Goal: Task Accomplishment & Management: Use online tool/utility

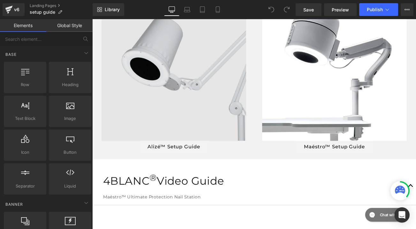
scroll to position [223, 0]
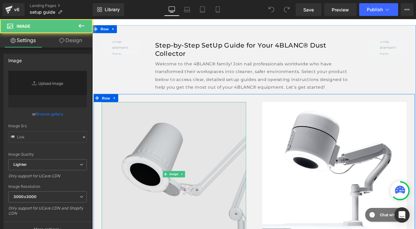
click at [228, 163] on img at bounding box center [189, 204] width 172 height 172
type input "[URL][DOMAIN_NAME]"
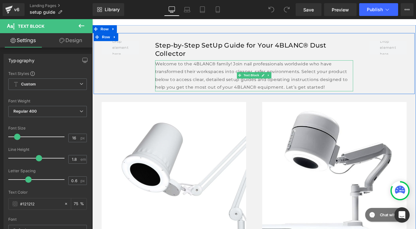
click at [244, 96] on p "Welcome to the 4BLANC® family! Join nail professionals worldwide who have trans…" at bounding box center [285, 86] width 236 height 37
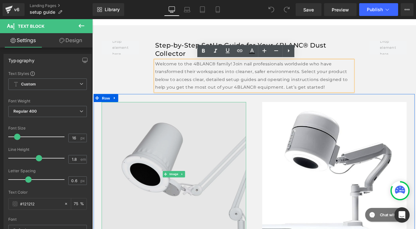
click at [171, 133] on img at bounding box center [189, 204] width 172 height 172
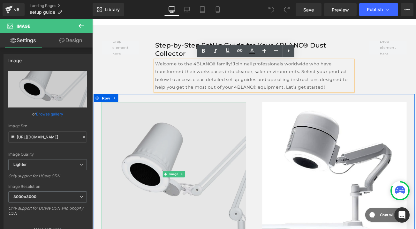
scroll to position [267, 0]
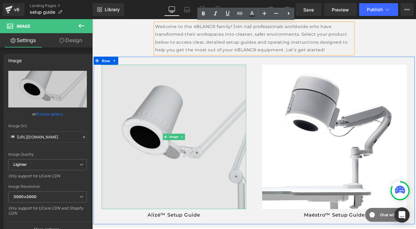
click at [212, 147] on img at bounding box center [189, 160] width 172 height 172
click at [141, 106] on img at bounding box center [189, 160] width 172 height 172
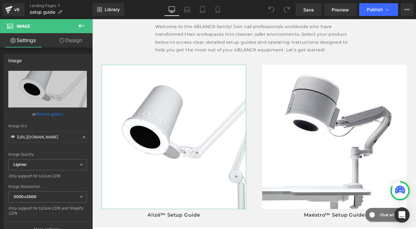
click at [64, 39] on link "Design" at bounding box center [71, 40] width 46 height 14
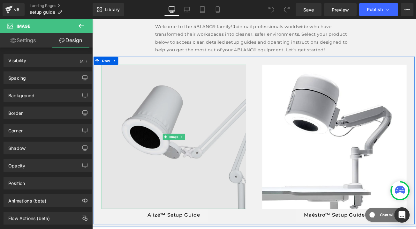
click at [157, 110] on img at bounding box center [189, 160] width 172 height 172
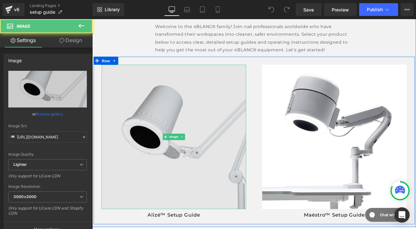
click at [140, 125] on img at bounding box center [189, 160] width 172 height 172
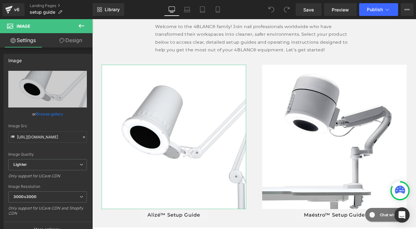
click at [65, 37] on link "Design" at bounding box center [71, 40] width 46 height 14
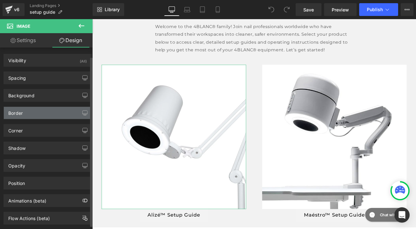
scroll to position [13, 0]
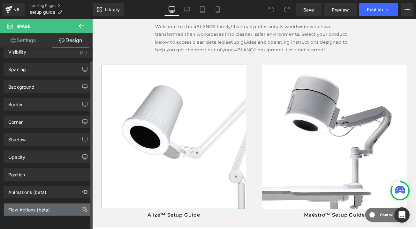
click at [60, 208] on div "Flow Actions (beta)" at bounding box center [48, 210] width 88 height 12
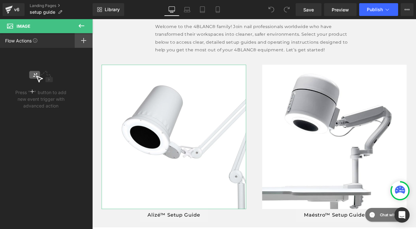
click at [83, 40] on rect at bounding box center [83, 40] width 1 height 5
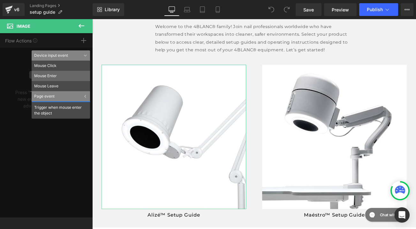
click at [55, 78] on li "Mouse Enter" at bounding box center [61, 76] width 58 height 10
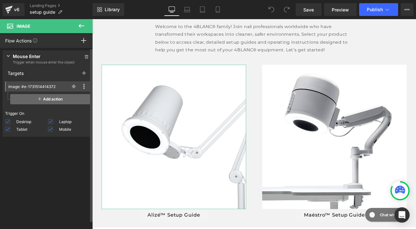
click at [46, 100] on span "Add action" at bounding box center [50, 99] width 80 height 10
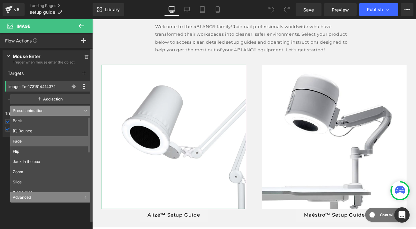
scroll to position [27, 0]
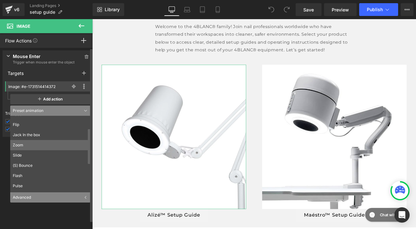
click at [50, 141] on li "Zoom" at bounding box center [51, 145] width 83 height 10
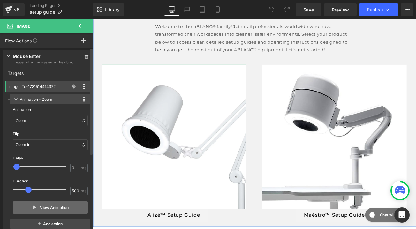
click at [39, 206] on button "View Animation" at bounding box center [50, 208] width 75 height 12
click at [84, 57] on icon at bounding box center [86, 57] width 4 height 4
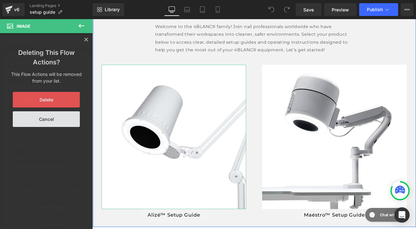
click at [43, 104] on button "Delete" at bounding box center [46, 100] width 67 height 16
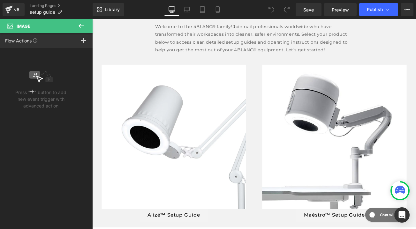
click at [83, 24] on icon at bounding box center [82, 26] width 8 height 8
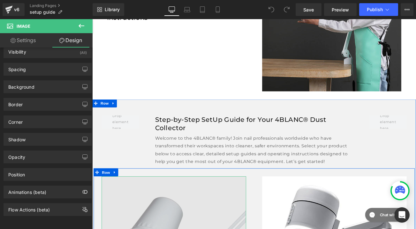
scroll to position [185, 0]
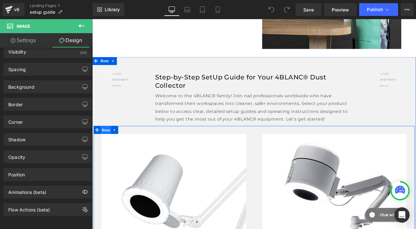
click at [108, 149] on span "Row" at bounding box center [108, 152] width 13 height 10
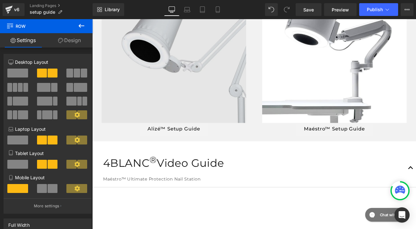
scroll to position [243, 0]
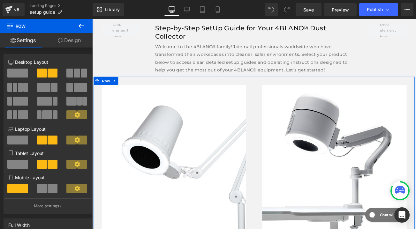
drag, startPoint x: 14, startPoint y: 71, endPoint x: 75, endPoint y: 29, distance: 74.1
click at [74, 30] on div "Row Settings Design 6+6 6+6 12+12 Column Size Customizer 6+6 Desktop Layout Lap…" at bounding box center [46, 125] width 93 height 213
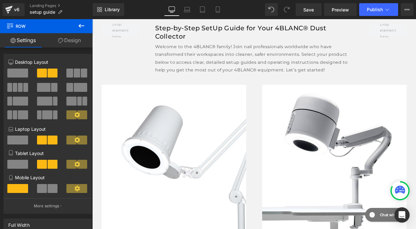
click at [79, 25] on icon at bounding box center [82, 26] width 8 height 8
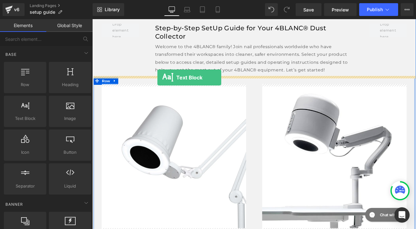
drag, startPoint x: 125, startPoint y: 128, endPoint x: 170, endPoint y: 89, distance: 59.6
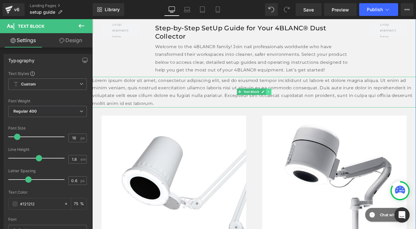
click at [302, 104] on icon at bounding box center [303, 106] width 4 height 4
click at [304, 104] on icon at bounding box center [306, 106] width 4 height 4
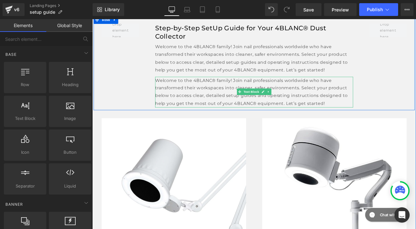
click at [242, 94] on p "Welcome to the 4BLANC® family! Join nail professionals worldwide who have trans…" at bounding box center [285, 106] width 236 height 37
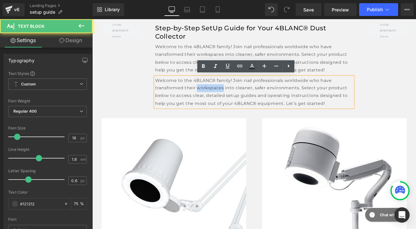
click at [242, 94] on p "Welcome to the 4BLANC® family! Join nail professionals worldwide who have trans…" at bounding box center [285, 106] width 236 height 37
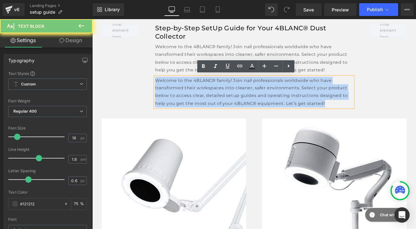
click at [242, 94] on p "Welcome to the 4BLANC® family! Join nail professionals worldwide who have trans…" at bounding box center [285, 106] width 236 height 37
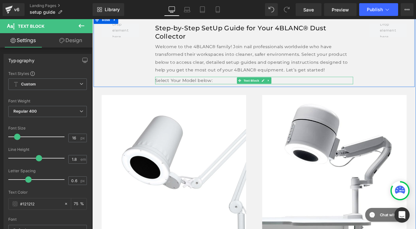
click at [232, 92] on p "Select Your Model below:" at bounding box center [285, 92] width 236 height 9
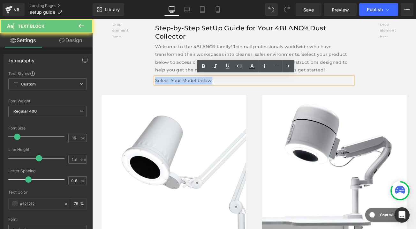
click at [232, 92] on p "Select Your Model below:" at bounding box center [285, 92] width 236 height 9
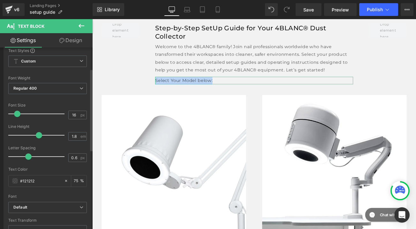
scroll to position [80, 0]
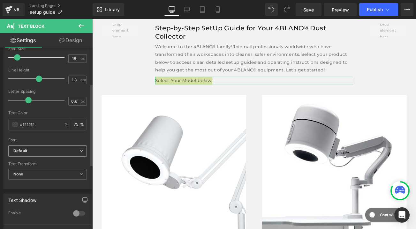
click at [45, 153] on b "Default" at bounding box center [46, 151] width 66 height 5
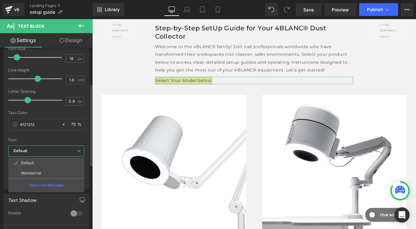
click at [50, 145] on div "Font Default [GEOGRAPHIC_DATA] Default Default [GEOGRAPHIC_DATA] Open Font Mana…" at bounding box center [46, 68] width 76 height 154
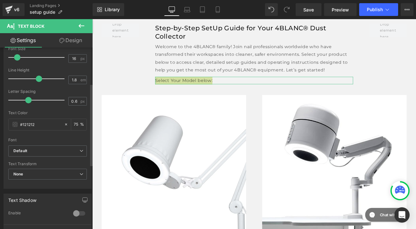
scroll to position [0, 0]
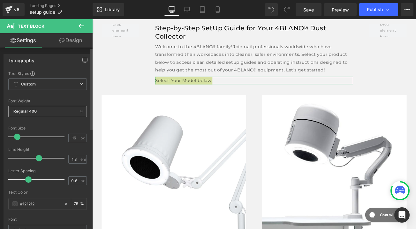
click at [44, 110] on span "Regular 400" at bounding box center [47, 111] width 79 height 11
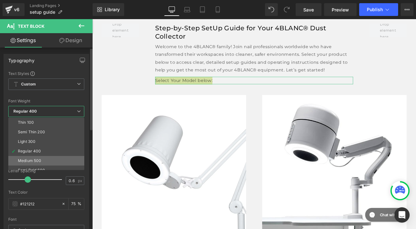
scroll to position [12, 0]
click at [38, 156] on div "Semi Bold 600" at bounding box center [31, 158] width 27 height 4
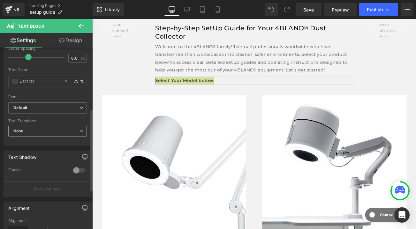
scroll to position [222, 0]
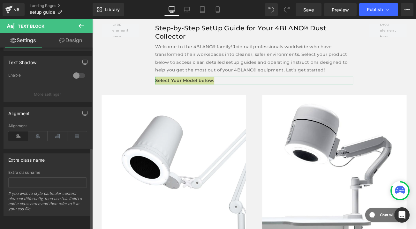
click at [39, 126] on div "Alignment" at bounding box center [47, 136] width 79 height 25
click at [35, 132] on icon at bounding box center [38, 137] width 20 height 10
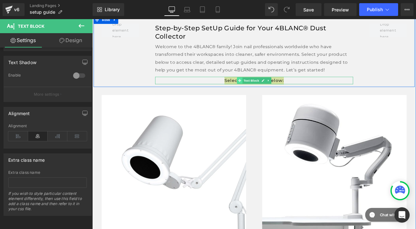
click at [268, 92] on icon at bounding box center [268, 93] width 4 height 4
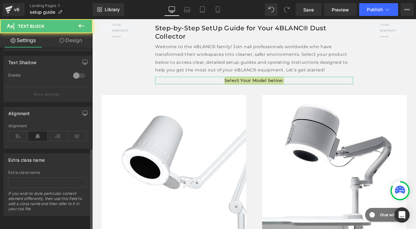
scroll to position [92, 0]
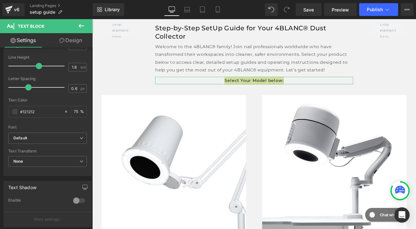
click at [72, 37] on link "Design" at bounding box center [71, 40] width 46 height 14
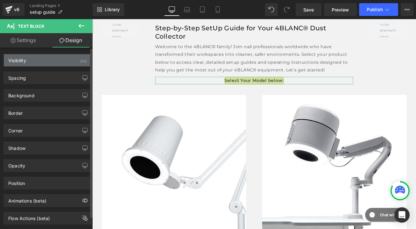
click at [38, 61] on div "Visibility (All)" at bounding box center [48, 60] width 88 height 12
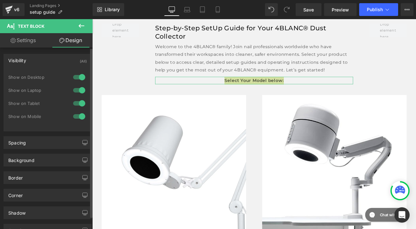
click at [34, 55] on div "Visibility (All)" at bounding box center [48, 60] width 88 height 12
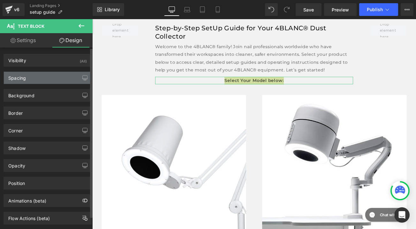
click at [20, 77] on div "Spacing" at bounding box center [17, 76] width 18 height 9
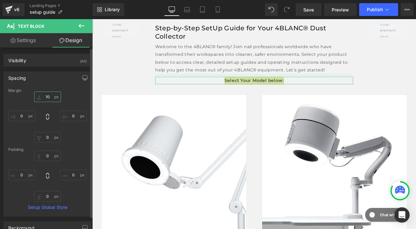
click at [47, 97] on input "10" at bounding box center [47, 97] width 27 height 11
click at [55, 99] on input "10" at bounding box center [47, 97] width 27 height 11
click at [48, 140] on input "0" at bounding box center [47, 137] width 27 height 11
click at [48, 157] on input "0" at bounding box center [47, 156] width 27 height 11
click at [57, 154] on input "0" at bounding box center [47, 156] width 27 height 11
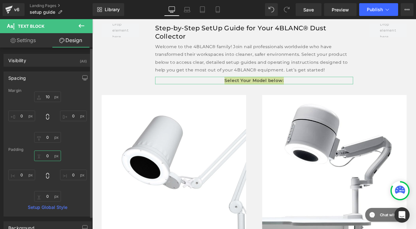
click at [48, 156] on input "0" at bounding box center [47, 156] width 27 height 11
type input "20"
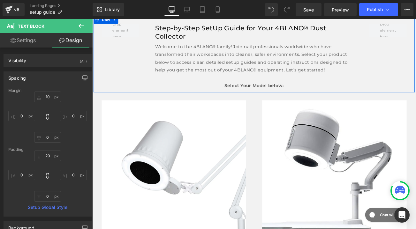
click at [138, 82] on div "Step-by-Step SetUp Guide for Your 4BLANC® Dust Collector Heading Welcome to the…" at bounding box center [285, 60] width 383 height 91
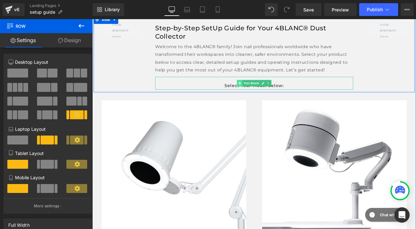
click at [266, 94] on icon at bounding box center [268, 96] width 4 height 4
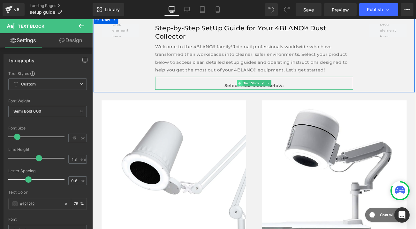
click at [269, 93] on span at bounding box center [268, 96] width 7 height 8
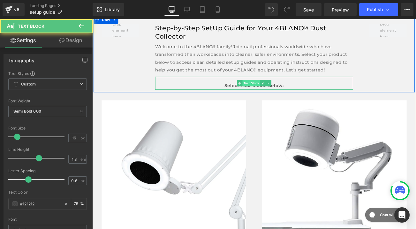
click at [276, 93] on span "Text Block" at bounding box center [281, 96] width 21 height 8
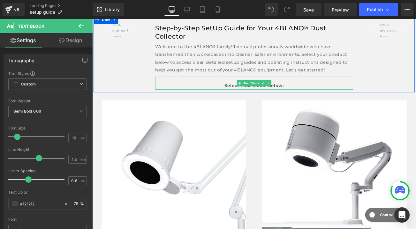
click at [252, 96] on p "Select Your Model below:" at bounding box center [285, 99] width 236 height 9
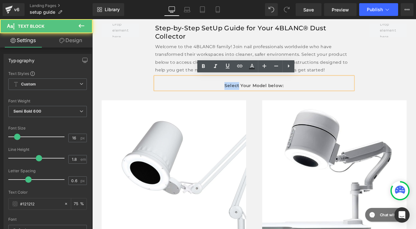
click at [252, 96] on p "Select Your Model below:" at bounding box center [285, 99] width 236 height 9
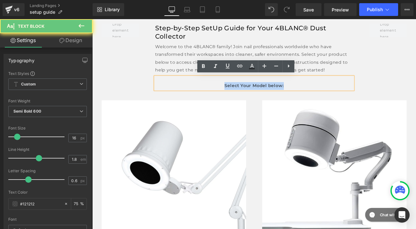
click at [252, 96] on p "Select Your Model below:" at bounding box center [285, 99] width 236 height 9
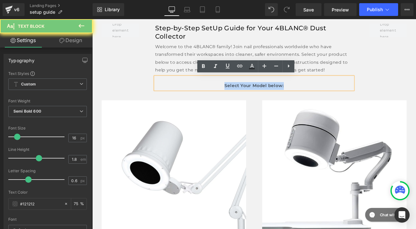
click at [252, 96] on p "Select Your Model below:" at bounding box center [285, 99] width 236 height 9
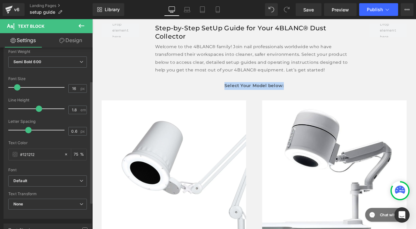
scroll to position [97, 0]
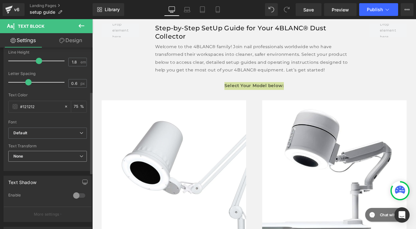
click at [54, 153] on span "None" at bounding box center [47, 156] width 79 height 11
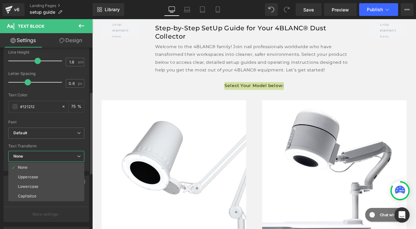
click at [54, 153] on span "None" at bounding box center [46, 156] width 76 height 11
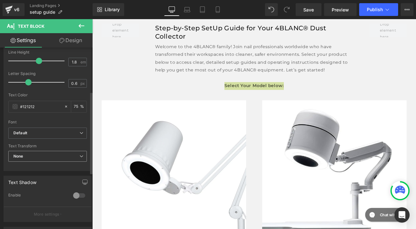
scroll to position [99, 0]
click at [62, 150] on span "None" at bounding box center [47, 155] width 79 height 11
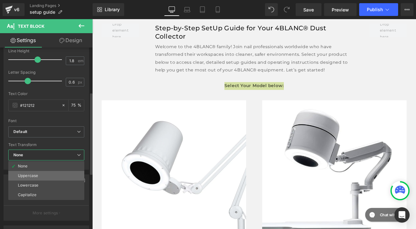
click at [54, 174] on li "Uppercase" at bounding box center [46, 176] width 76 height 10
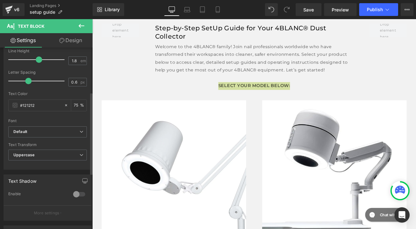
click at [75, 194] on div at bounding box center [79, 194] width 15 height 10
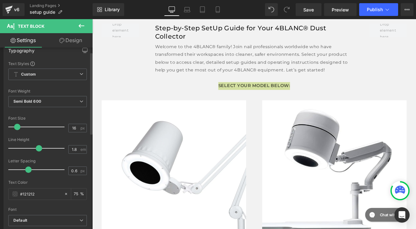
scroll to position [0, 0]
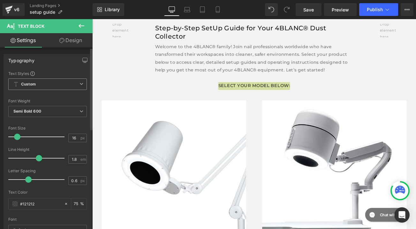
click at [71, 82] on span "Custom Setup Global Style" at bounding box center [47, 84] width 79 height 11
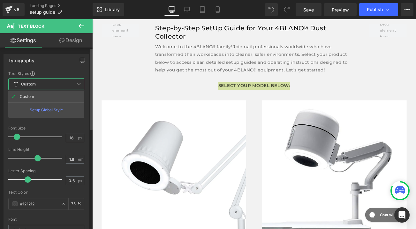
click at [71, 81] on span "Custom Setup Global Style" at bounding box center [46, 84] width 76 height 11
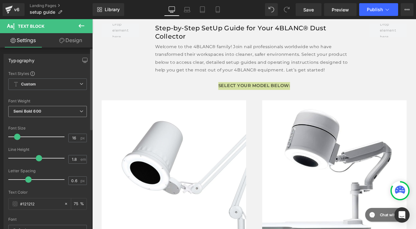
click at [67, 119] on div "Semi Bold 600 Thin 100 Semi Thin 200 Light 300 Regular 400 Medium 500 Semi Bold…" at bounding box center [47, 113] width 79 height 14
click at [68, 113] on span "Semi Bold 600" at bounding box center [47, 111] width 79 height 11
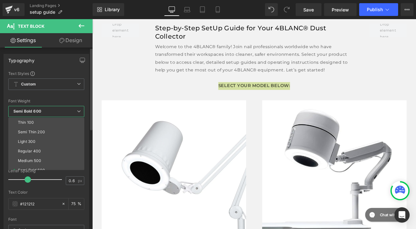
click at [68, 113] on span "Semi Bold 600" at bounding box center [46, 111] width 76 height 11
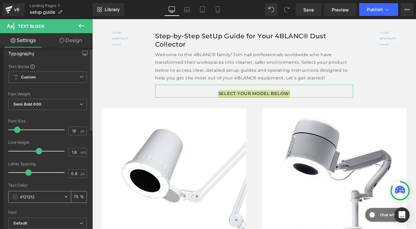
scroll to position [59, 0]
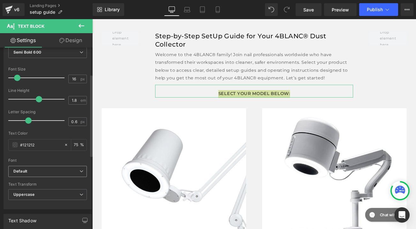
click at [51, 167] on span "Default" at bounding box center [47, 171] width 79 height 11
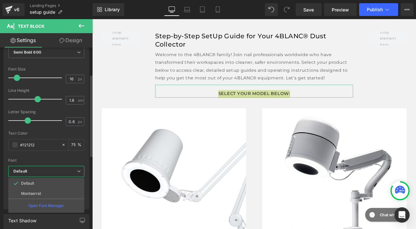
click at [52, 158] on div at bounding box center [46, 156] width 76 height 4
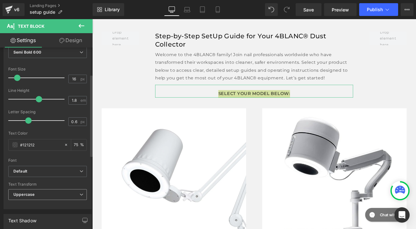
click at [52, 194] on span "Uppercase" at bounding box center [47, 194] width 79 height 11
click at [51, 150] on div "#121212" at bounding box center [36, 145] width 55 height 11
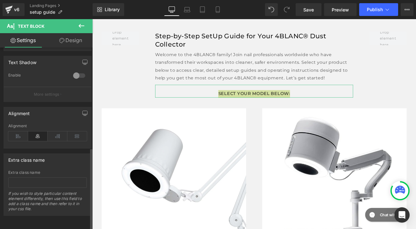
scroll to position [96, 0]
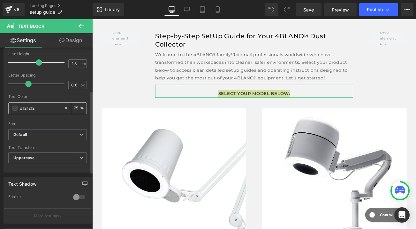
click at [55, 110] on input "#121212" at bounding box center [40, 108] width 41 height 7
click at [51, 160] on span "Uppercase" at bounding box center [47, 158] width 79 height 11
click at [68, 122] on div "Font" at bounding box center [47, 124] width 79 height 4
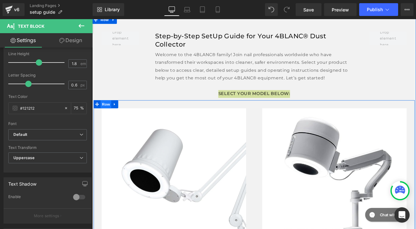
click at [104, 120] on span "Row" at bounding box center [108, 121] width 13 height 10
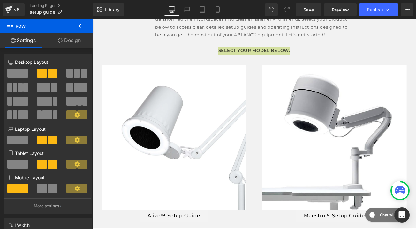
scroll to position [225, 0]
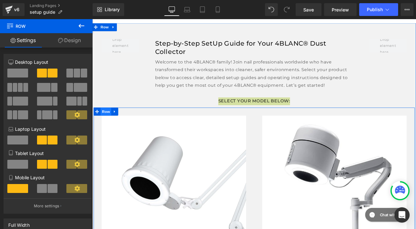
click at [107, 128] on span "Row" at bounding box center [108, 130] width 13 height 10
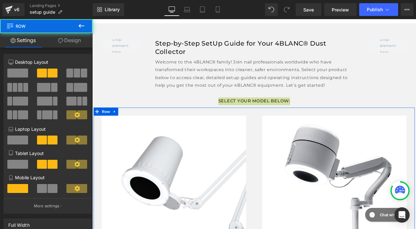
click at [71, 37] on link "Design" at bounding box center [69, 40] width 46 height 14
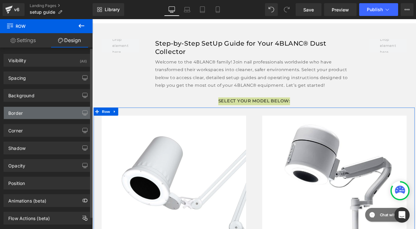
click at [50, 114] on div "Border" at bounding box center [48, 113] width 88 height 12
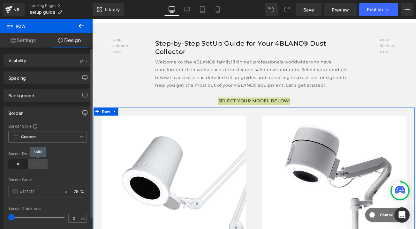
click at [37, 163] on icon at bounding box center [38, 164] width 20 height 10
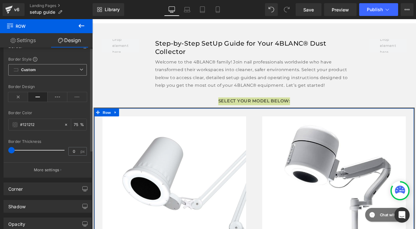
scroll to position [0, 0]
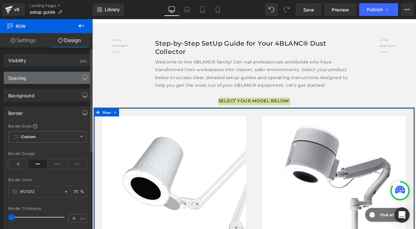
click at [38, 77] on div "Spacing" at bounding box center [48, 78] width 88 height 12
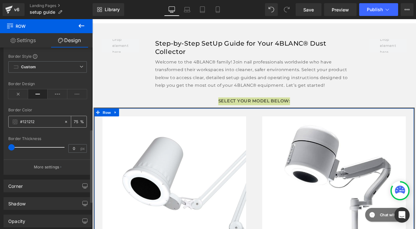
scroll to position [204, 0]
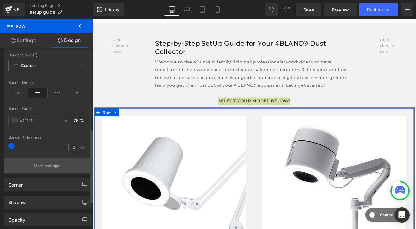
click at [52, 164] on p "More settings" at bounding box center [47, 166] width 26 height 6
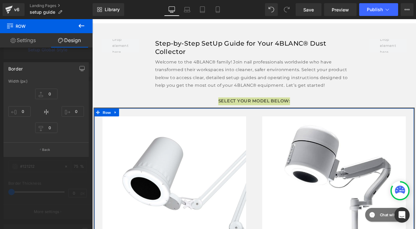
scroll to position [146, 0]
click at [51, 92] on input "0" at bounding box center [46, 94] width 22 height 11
type input "2"
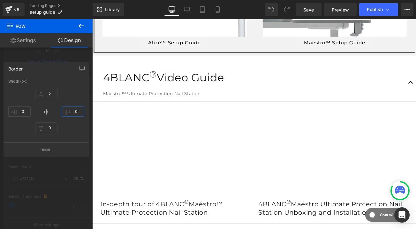
scroll to position [436, 0]
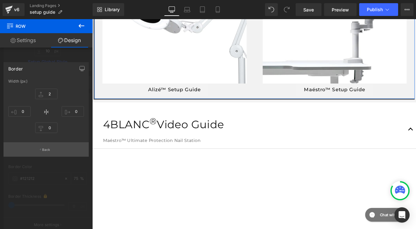
click at [42, 148] on p "Back" at bounding box center [46, 150] width 8 height 5
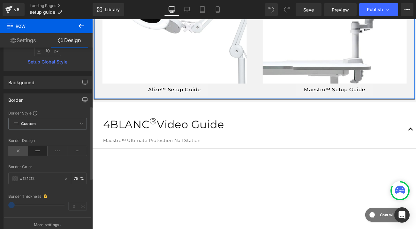
click at [17, 149] on icon at bounding box center [18, 151] width 20 height 10
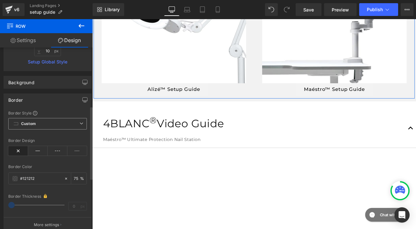
click at [44, 122] on span "Custom Setup Global Style" at bounding box center [47, 123] width 79 height 11
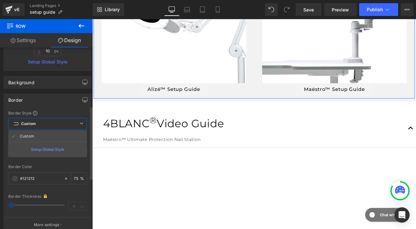
click at [44, 122] on span "Custom Setup Global Style" at bounding box center [47, 123] width 79 height 11
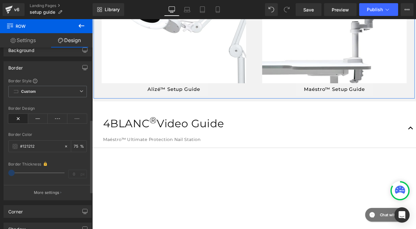
scroll to position [179, 0]
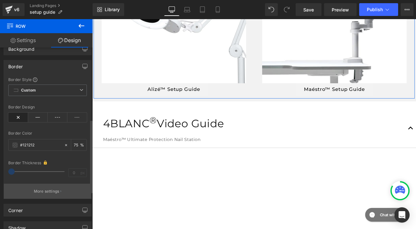
click at [40, 191] on p "More settings" at bounding box center [47, 192] width 26 height 6
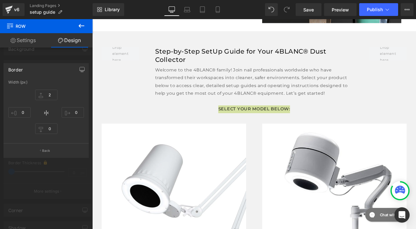
scroll to position [228, 0]
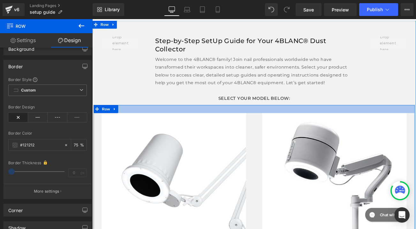
type input "30px"
click at [184, 129] on div at bounding box center [285, 127] width 383 height 10
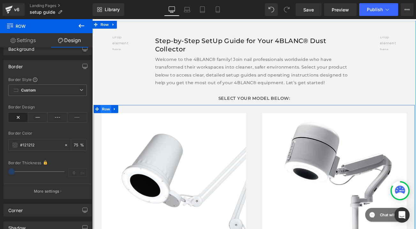
click at [104, 125] on span "Row" at bounding box center [108, 127] width 13 height 10
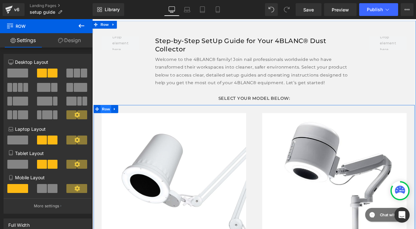
click at [106, 125] on span "Row" at bounding box center [108, 127] width 13 height 10
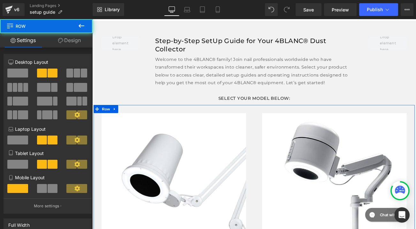
click at [69, 40] on link "Design" at bounding box center [69, 40] width 46 height 14
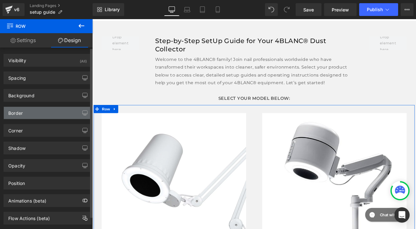
click at [45, 112] on div "Border" at bounding box center [48, 113] width 88 height 12
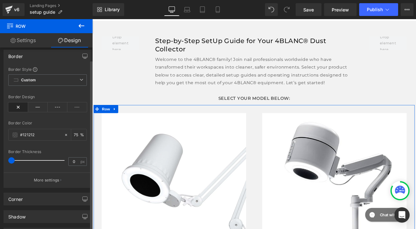
scroll to position [108, 0]
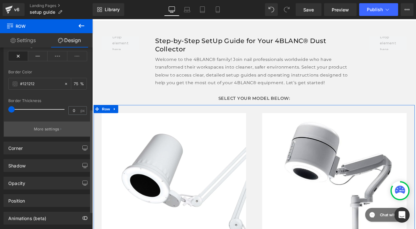
click at [47, 128] on p "More settings" at bounding box center [47, 129] width 26 height 6
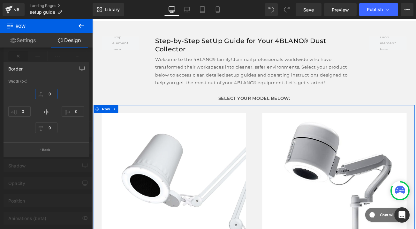
click at [49, 95] on input "0" at bounding box center [46, 94] width 22 height 11
type input "2"
click at [82, 101] on div "2px 2 0px 0 0px 0 0px 0" at bounding box center [46, 111] width 76 height 51
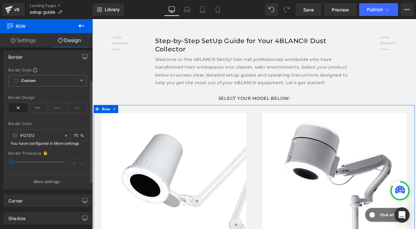
scroll to position [55, 0]
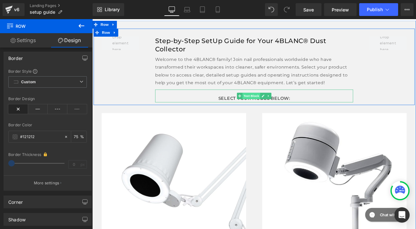
click at [275, 112] on span "Text Block" at bounding box center [281, 111] width 21 height 8
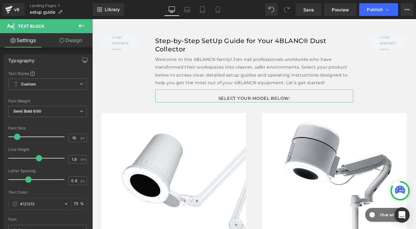
click at [86, 41] on link "Design" at bounding box center [71, 40] width 46 height 14
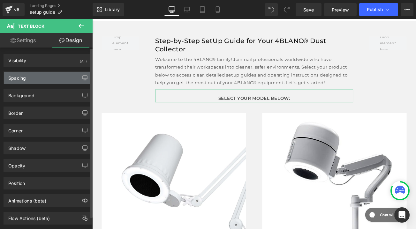
click at [23, 79] on div "Spacing" at bounding box center [17, 76] width 18 height 9
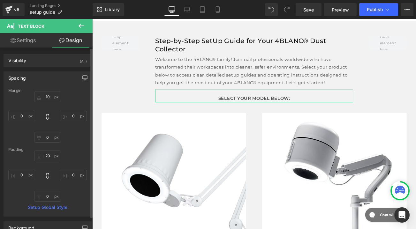
click at [23, 79] on div "Spacing" at bounding box center [17, 76] width 18 height 9
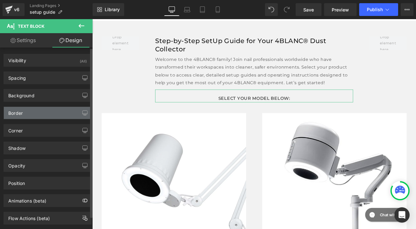
click at [30, 112] on div "Border" at bounding box center [48, 113] width 88 height 12
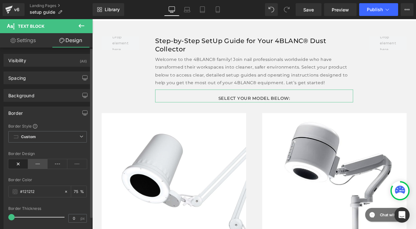
scroll to position [8, 0]
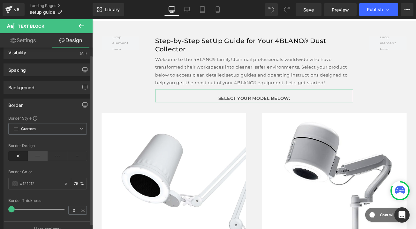
click at [36, 153] on icon at bounding box center [38, 156] width 20 height 10
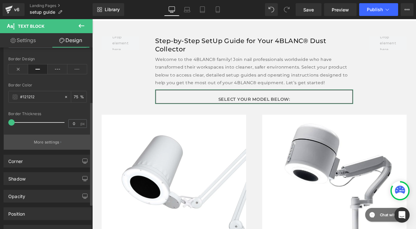
scroll to position [96, 0]
click at [61, 137] on button "More settings" at bounding box center [48, 141] width 88 height 15
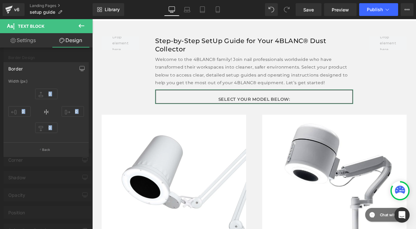
drag, startPoint x: 45, startPoint y: 112, endPoint x: 58, endPoint y: 111, distance: 13.4
click at [58, 112] on div "0px 0 0px 0 0px 0 0px 0" at bounding box center [46, 111] width 76 height 51
click at [50, 94] on input "0" at bounding box center [46, 94] width 22 height 11
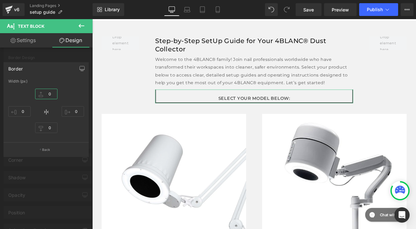
click at [50, 94] on input "0" at bounding box center [46, 94] width 22 height 11
type input "8"
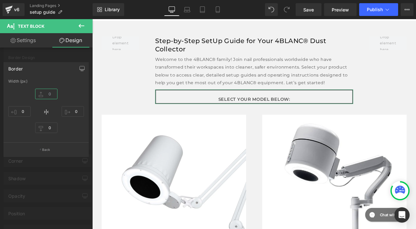
type input "0"
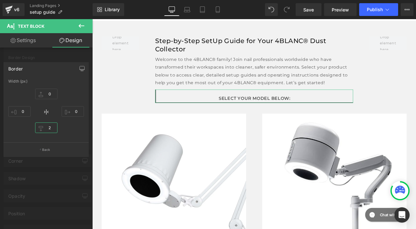
type input "2"
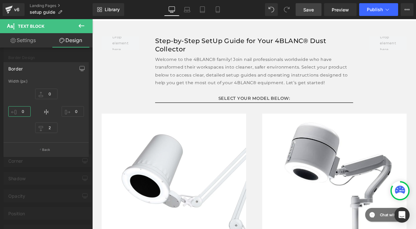
click at [303, 10] on link "Save" at bounding box center [309, 9] width 26 height 13
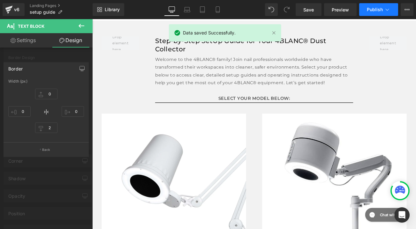
click at [378, 9] on span "Publish" at bounding box center [375, 9] width 16 height 5
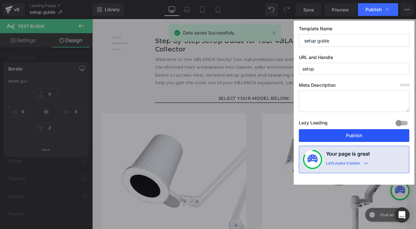
click at [343, 137] on button "Publish" at bounding box center [354, 135] width 111 height 13
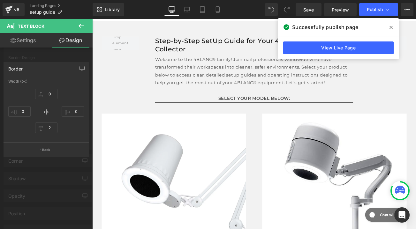
click at [79, 26] on icon at bounding box center [82, 26] width 6 height 4
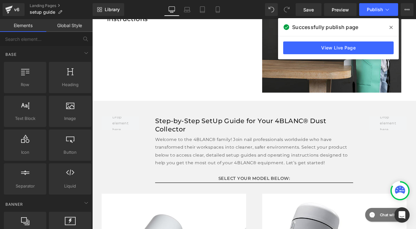
scroll to position [134, 0]
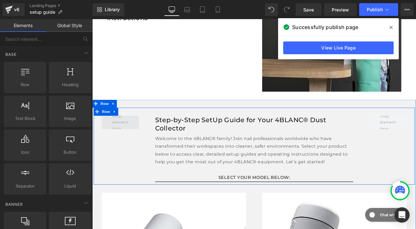
click at [126, 147] on span at bounding box center [126, 143] width 24 height 26
click at [118, 145] on span at bounding box center [126, 143] width 24 height 26
click at [120, 142] on span at bounding box center [126, 143] width 24 height 26
click at [120, 141] on span at bounding box center [126, 143] width 24 height 26
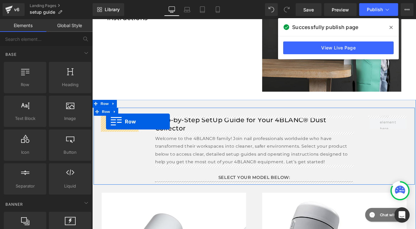
drag, startPoint x: 121, startPoint y: 95, endPoint x: 109, endPoint y: 141, distance: 47.7
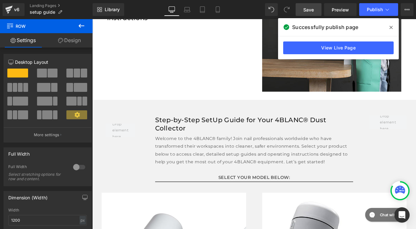
click at [317, 8] on link "Save" at bounding box center [309, 9] width 26 height 13
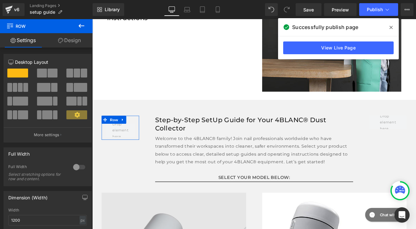
scroll to position [194, 0]
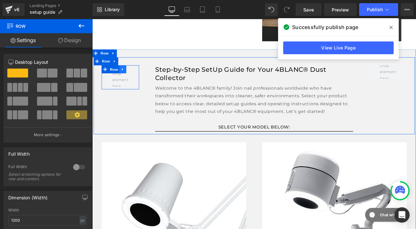
click at [128, 82] on link at bounding box center [129, 79] width 8 height 10
click at [144, 79] on icon at bounding box center [145, 79] width 4 height 4
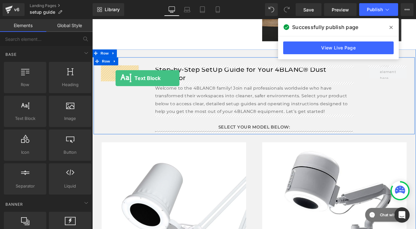
drag, startPoint x: 116, startPoint y: 138, endPoint x: 120, endPoint y: 90, distance: 48.4
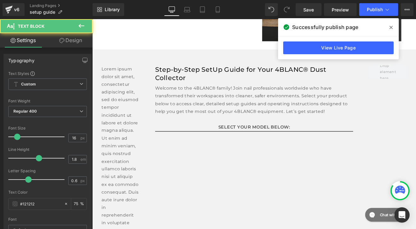
click at [113, 140] on p "Lorem ipsum dolor sit amet, consectetur adipiscing elit, sed do eiusmod tempor …" at bounding box center [125, 221] width 45 height 294
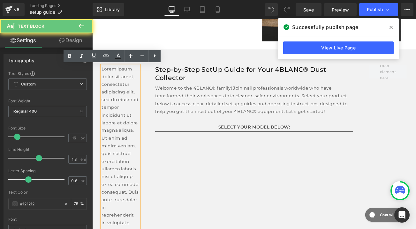
click at [113, 140] on p "Lorem ipsum dolor sit amet, consectetur adipiscing elit, sed do eiusmod tempor …" at bounding box center [125, 221] width 45 height 294
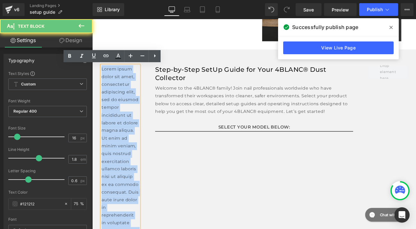
click at [113, 140] on p "Lorem ipsum dolor sit amet, consectetur adipiscing elit, sed do eiusmod tempor …" at bounding box center [125, 221] width 45 height 294
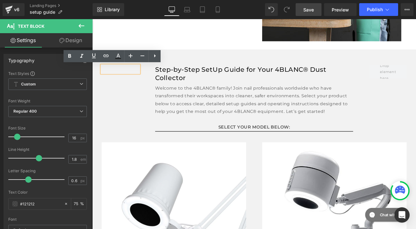
click at [308, 7] on span "Save" at bounding box center [308, 9] width 11 height 7
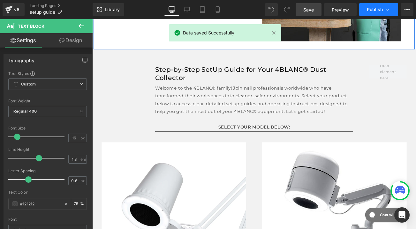
click at [377, 7] on span "Publish" at bounding box center [375, 9] width 16 height 5
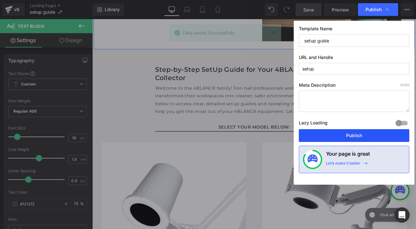
click at [347, 137] on button "Publish" at bounding box center [354, 135] width 111 height 13
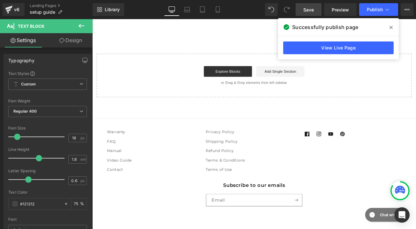
scroll to position [670, 0]
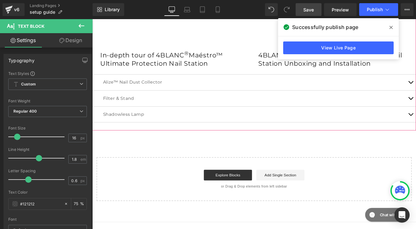
click at [317, 139] on div "Shadowless Lamp Text Block" at bounding box center [285, 133] width 386 height 19
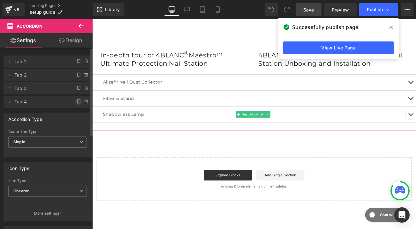
click at [77, 101] on icon at bounding box center [78, 101] width 5 height 5
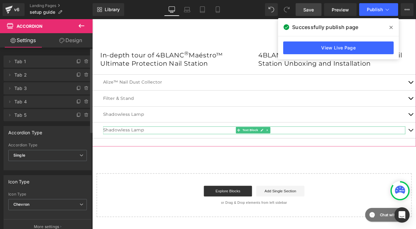
click at [36, 118] on span "Tab 5" at bounding box center [41, 115] width 54 height 12
click at [12, 116] on span at bounding box center [10, 115] width 8 height 8
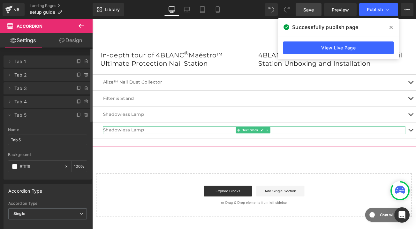
scroll to position [1, 0]
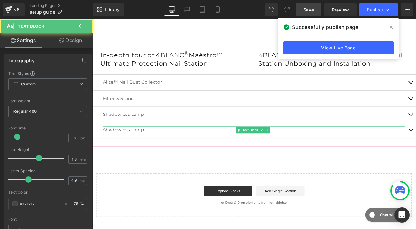
click at [134, 148] on p "Shadowless Lamp" at bounding box center [285, 151] width 361 height 9
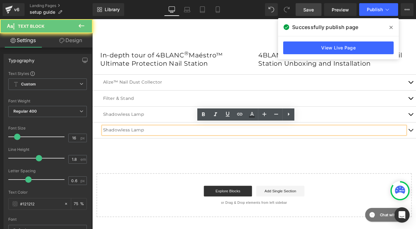
click at [134, 148] on p "Shadowless Lamp" at bounding box center [285, 151] width 361 height 9
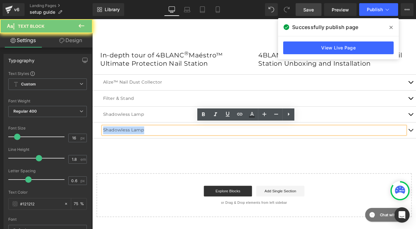
click at [134, 148] on p "Shadowless Lamp" at bounding box center [285, 151] width 361 height 9
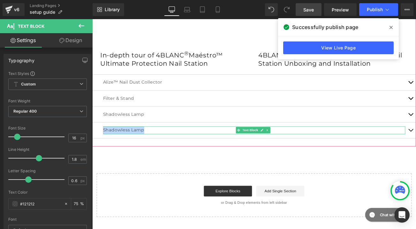
click at [138, 148] on p "Shadowless Lamp" at bounding box center [285, 151] width 361 height 9
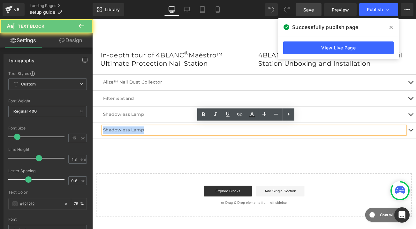
click at [138, 148] on p "Shadowless Lamp" at bounding box center [285, 151] width 361 height 9
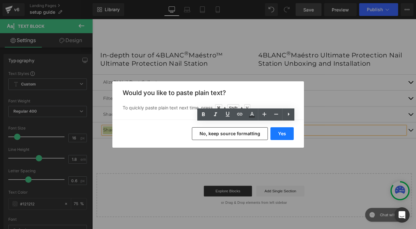
click at [280, 133] on button "Yes" at bounding box center [282, 133] width 23 height 13
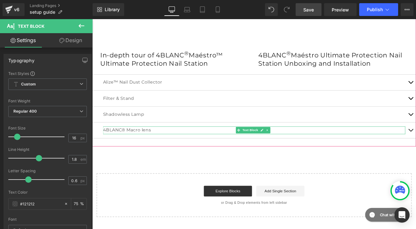
click at [141, 149] on p "4BLANC® Macro lens" at bounding box center [285, 151] width 361 height 9
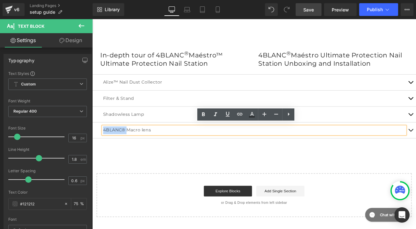
drag, startPoint x: 135, startPoint y: 148, endPoint x: 80, endPoint y: 141, distance: 55.6
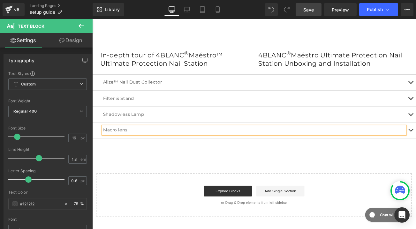
drag, startPoint x: 122, startPoint y: 149, endPoint x: 133, endPoint y: 148, distance: 11.5
click at [122, 149] on p "Macro lens" at bounding box center [285, 151] width 361 height 9
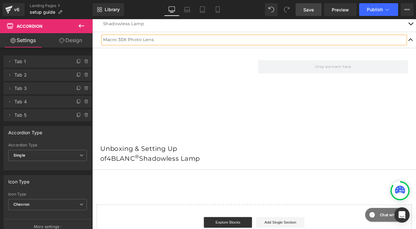
scroll to position [622, 0]
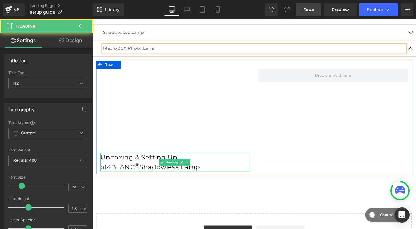
click at [146, 180] on h2 "Unboxing & Setting Up of 4BLANC ® Shadowless Lamp" at bounding box center [191, 190] width 179 height 22
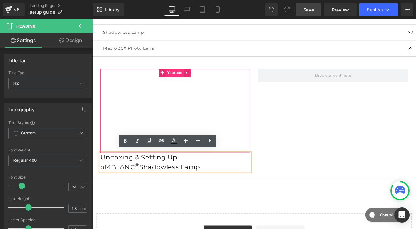
click at [187, 79] on span "Youtube" at bounding box center [190, 84] width 21 height 10
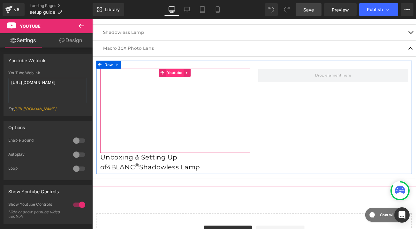
click at [190, 80] on span "Youtube" at bounding box center [190, 84] width 21 height 10
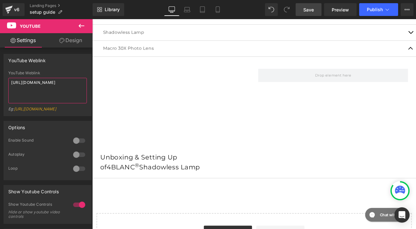
drag, startPoint x: 60, startPoint y: 90, endPoint x: -6, endPoint y: 78, distance: 67.0
click at [0, 78] on html "Youtube You are previewing how the will restyle your page. You can not edit Ele…" at bounding box center [208, 114] width 416 height 229
paste textarea "[DOMAIN_NAME][URL]"
type textarea "[URL][DOMAIN_NAME]"
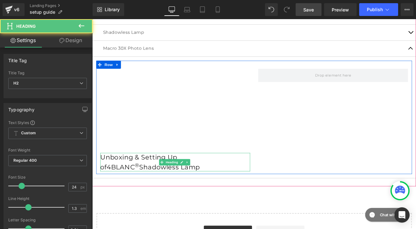
click at [149, 192] on span "Shadowless Lamp" at bounding box center [185, 196] width 73 height 9
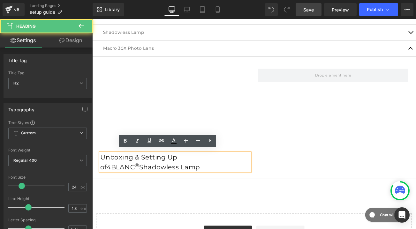
click at [149, 192] on span "Shadowless Lamp" at bounding box center [185, 196] width 73 height 9
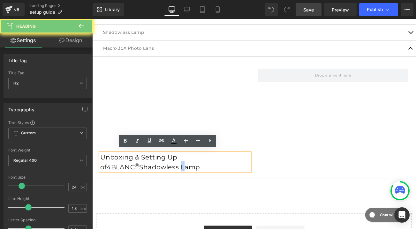
click at [149, 192] on span "Shadowless Lamp" at bounding box center [185, 196] width 73 height 9
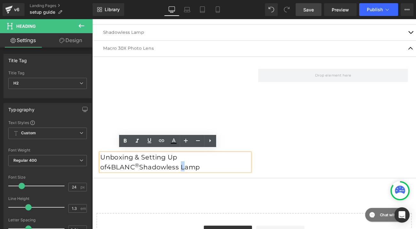
click at [187, 195] on h2 "Unboxing & Setting Up of 4BLANC ® Shadowless Lamp" at bounding box center [191, 190] width 179 height 22
drag, startPoint x: 178, startPoint y: 193, endPoint x: 86, endPoint y: 193, distance: 91.3
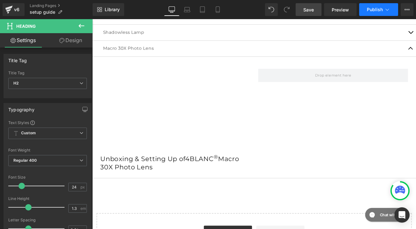
click at [366, 7] on button "Publish" at bounding box center [378, 9] width 39 height 13
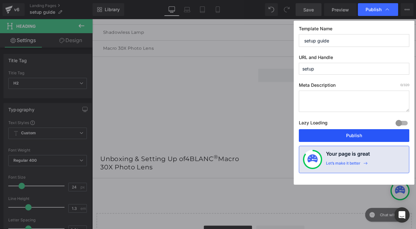
click at [340, 136] on button "Publish" at bounding box center [354, 135] width 111 height 13
